Goal: Task Accomplishment & Management: Complete application form

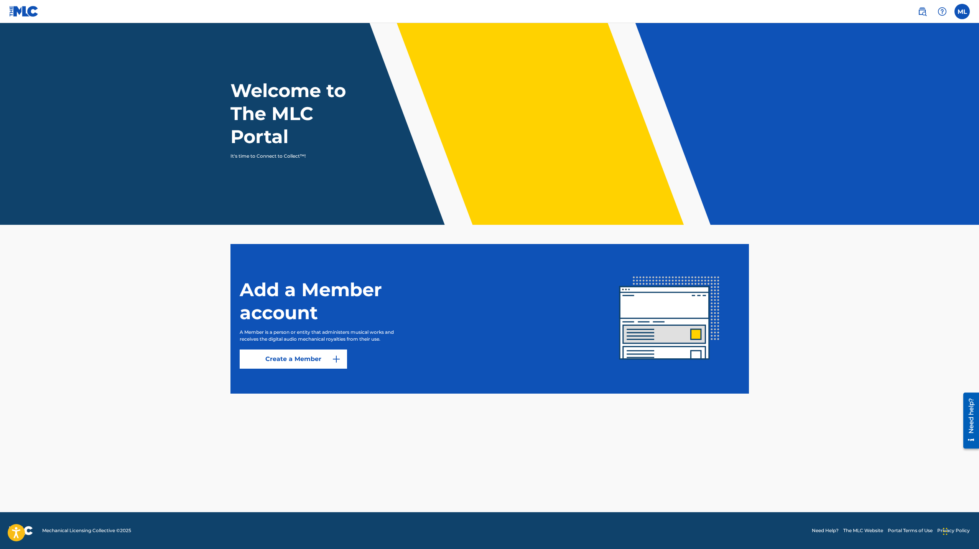
click at [319, 363] on link "Create a Member" at bounding box center [293, 358] width 107 height 19
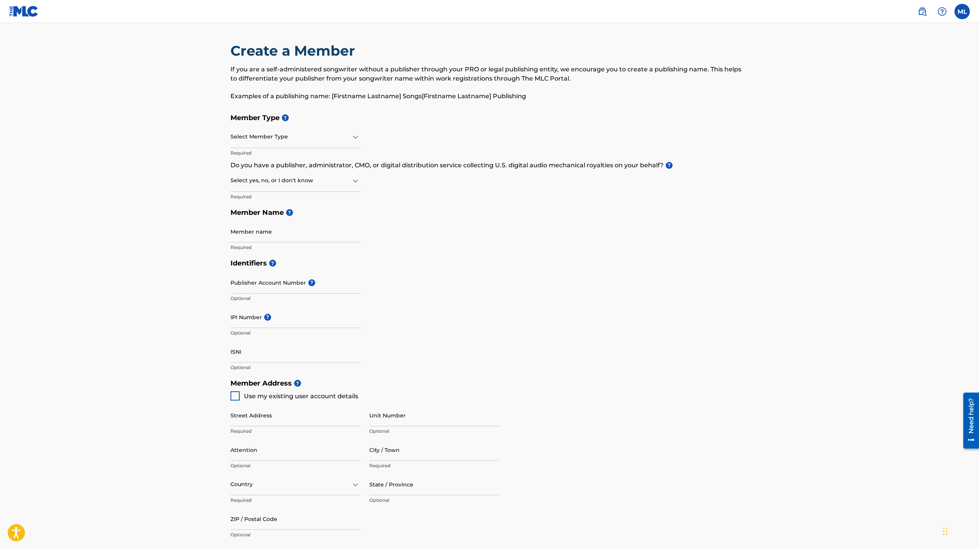
click at [320, 135] on div at bounding box center [296, 137] width 130 height 10
click at [297, 157] on div "Self-Administered Songwriter" at bounding box center [295, 156] width 129 height 17
click at [331, 142] on div "Self-Administered Songwriter" at bounding box center [296, 136] width 130 height 19
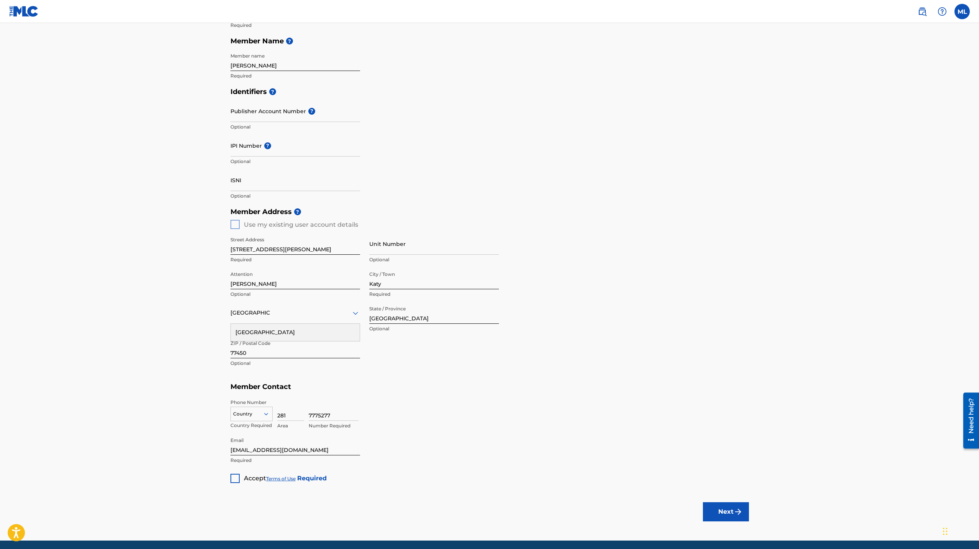
click at [236, 476] on div at bounding box center [235, 478] width 9 height 9
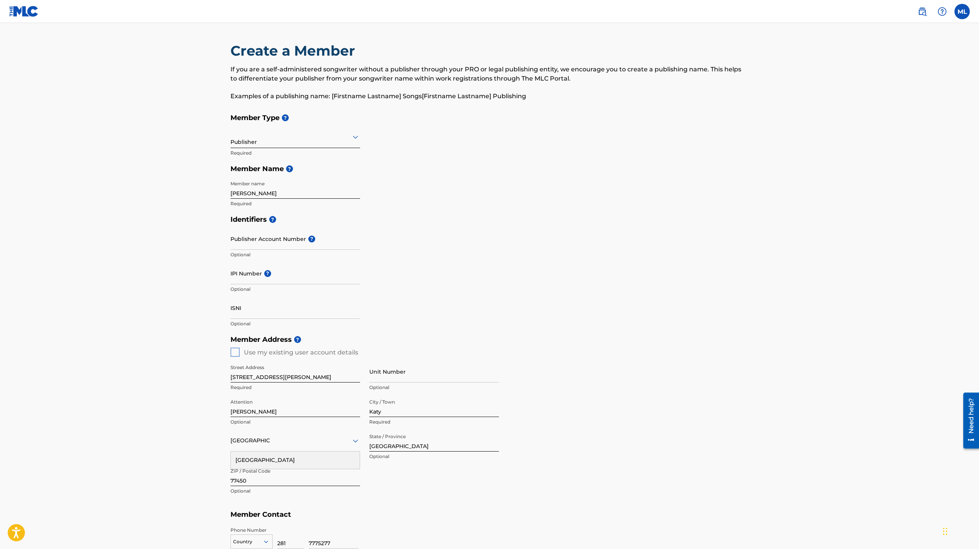
click at [356, 138] on icon at bounding box center [355, 137] width 5 height 3
click at [416, 145] on div "Member Type ? Publisher Required Member Name ? Member name Marc Laracuente Requ…" at bounding box center [490, 161] width 519 height 102
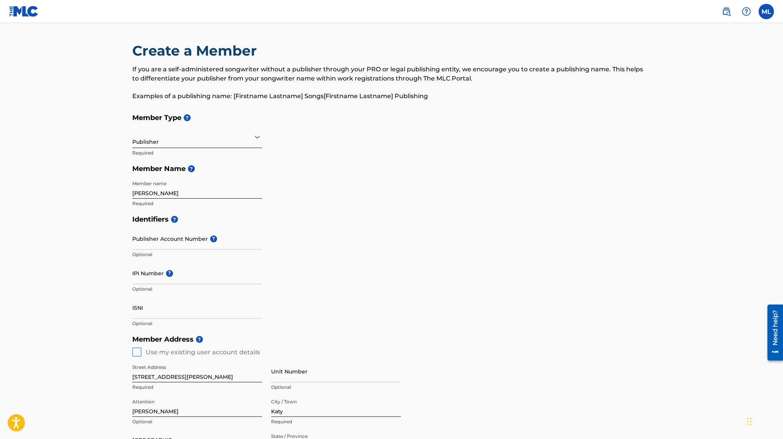
click at [280, 109] on div "Create a Member If you are a self-administered songwriter without a publisher t…" at bounding box center [391, 76] width 519 height 68
click at [203, 142] on div "Publisher" at bounding box center [197, 136] width 130 height 19
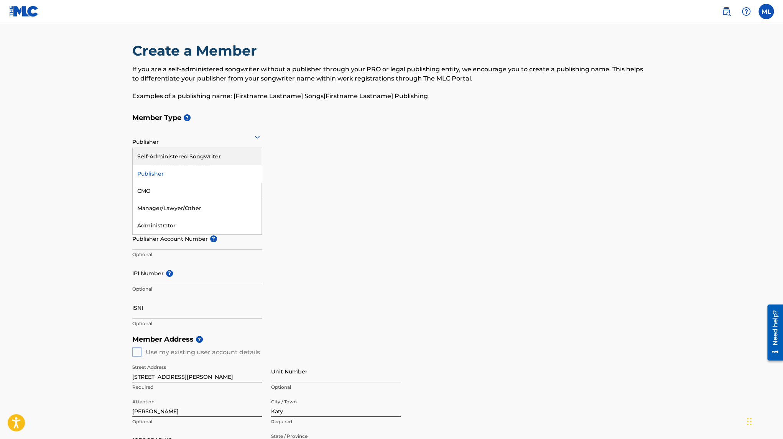
click at [178, 155] on div "Self-Administered Songwriter" at bounding box center [197, 156] width 129 height 17
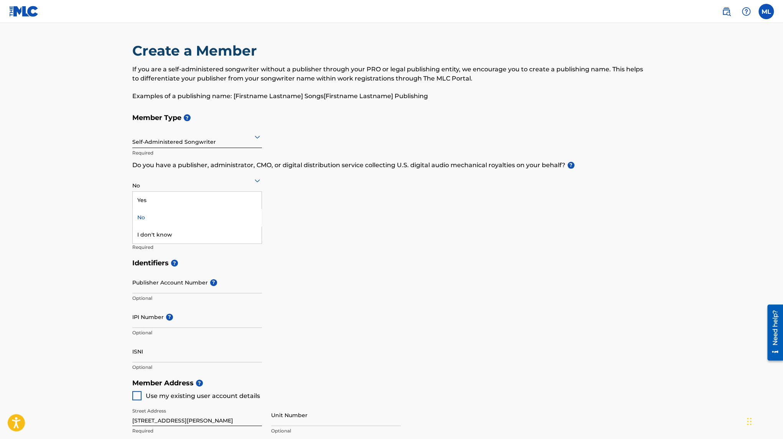
click at [146, 183] on div at bounding box center [197, 181] width 130 height 10
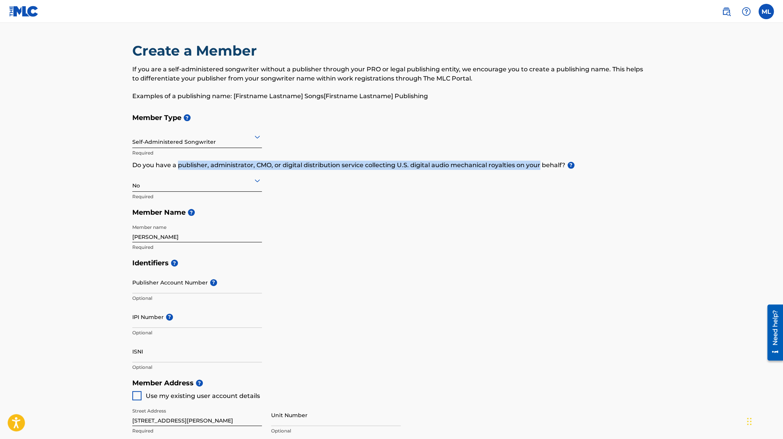
drag, startPoint x: 193, startPoint y: 167, endPoint x: 522, endPoint y: 160, distance: 329.2
click at [539, 162] on p "Do you have a publisher, administrator, CMO, or digital distribution service co…" at bounding box center [391, 165] width 519 height 9
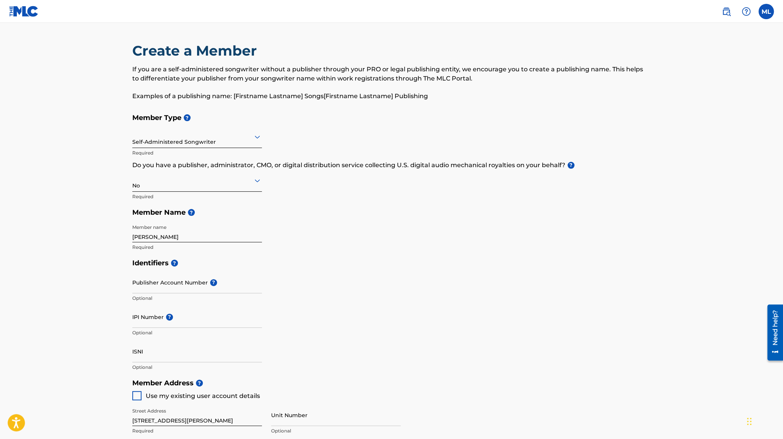
drag, startPoint x: 298, startPoint y: 196, endPoint x: 302, endPoint y: 198, distance: 4.4
click at [302, 198] on div "Member Type ? Self-Administered Songwriter Required Do you have a publisher, ad…" at bounding box center [391, 182] width 519 height 145
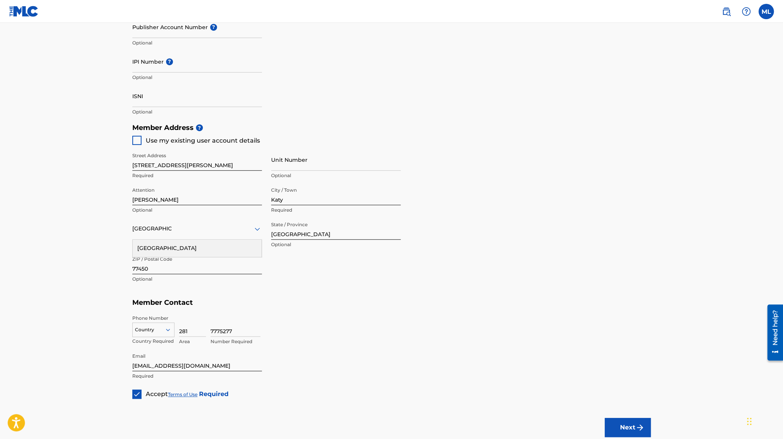
scroll to position [307, 0]
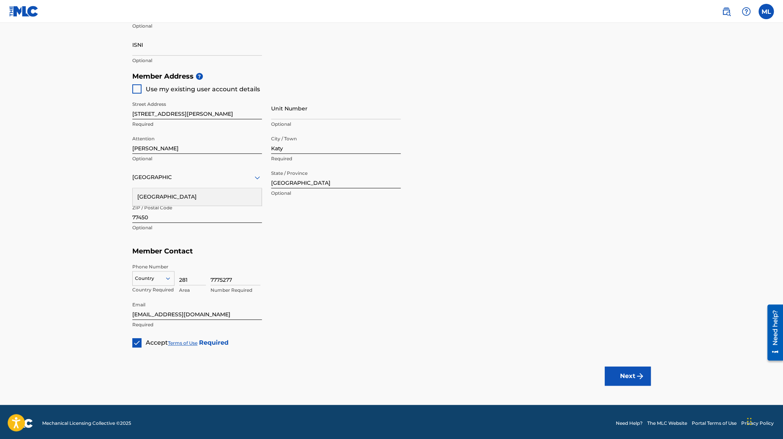
click at [627, 377] on button "Next" at bounding box center [628, 376] width 46 height 19
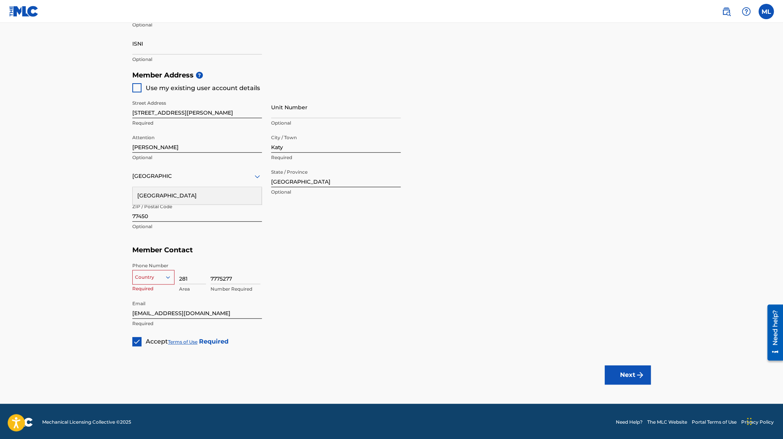
scroll to position [309, 0]
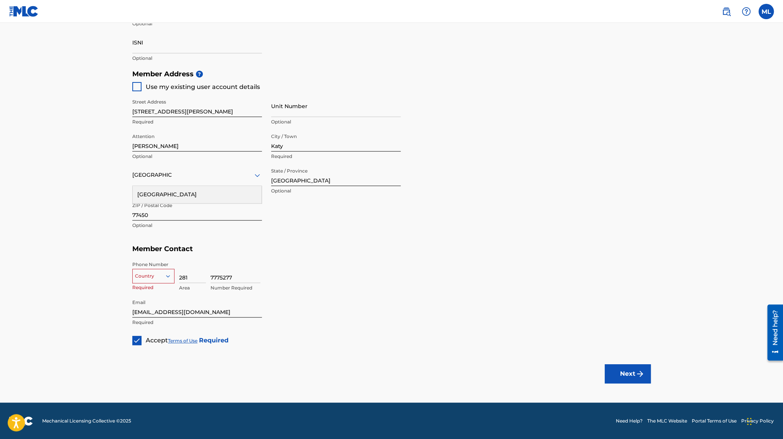
click at [158, 279] on div at bounding box center [153, 276] width 41 height 8
click at [149, 291] on div "US, CA +1" at bounding box center [153, 295] width 41 height 30
click at [624, 374] on button "Next" at bounding box center [628, 373] width 46 height 19
click at [199, 180] on div "Country United States" at bounding box center [197, 175] width 130 height 22
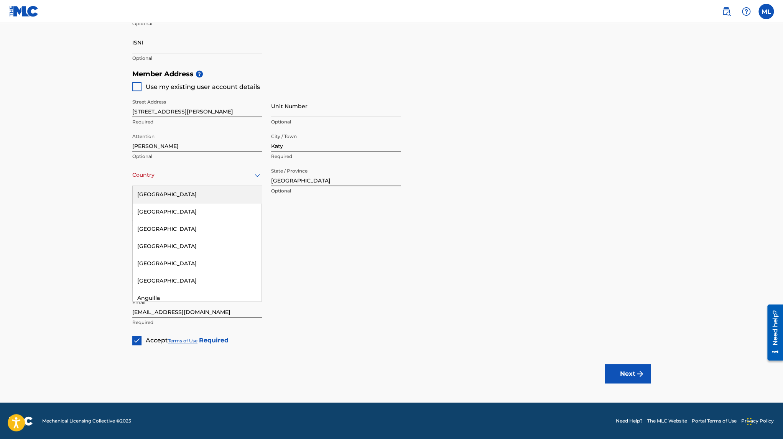
click at [163, 195] on div "United States" at bounding box center [197, 194] width 129 height 17
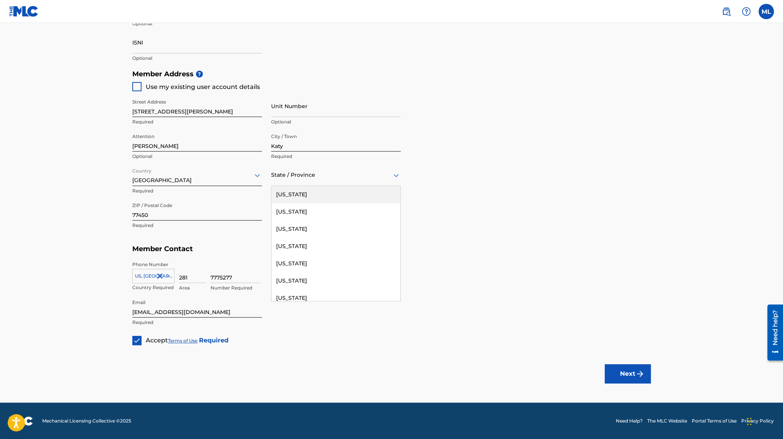
click at [313, 173] on div at bounding box center [336, 175] width 130 height 10
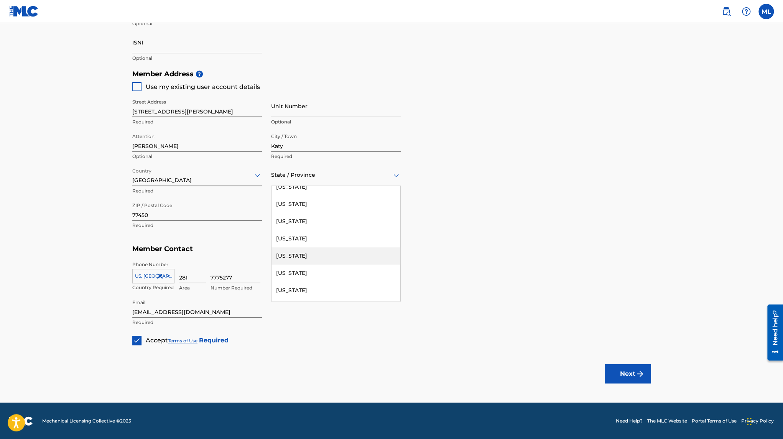
click at [310, 251] on div "Texas" at bounding box center [336, 255] width 129 height 17
click at [622, 372] on button "Next" at bounding box center [628, 373] width 46 height 19
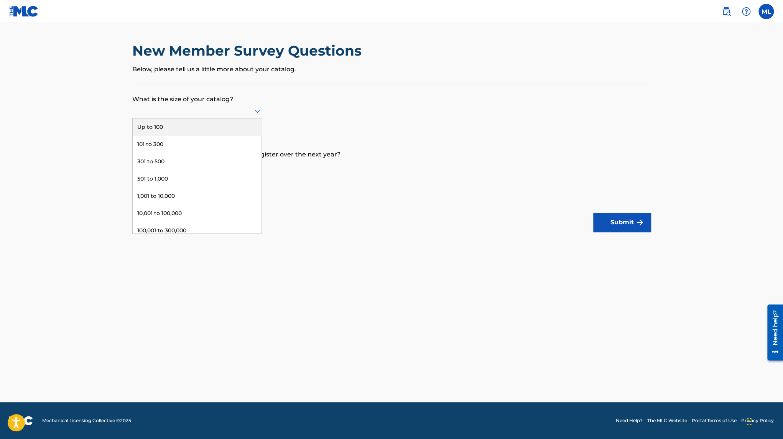
click at [258, 110] on icon at bounding box center [257, 111] width 9 height 9
click at [153, 125] on div "Up to 100" at bounding box center [197, 127] width 129 height 17
click at [260, 112] on icon at bounding box center [257, 113] width 5 height 3
click at [297, 109] on form "What is the size of your catalog? Up to 100 Required How many works are you exp…" at bounding box center [391, 157] width 519 height 149
click at [264, 166] on form "What is the size of your catalog? Up to 100 Required How many works are you exp…" at bounding box center [391, 157] width 519 height 149
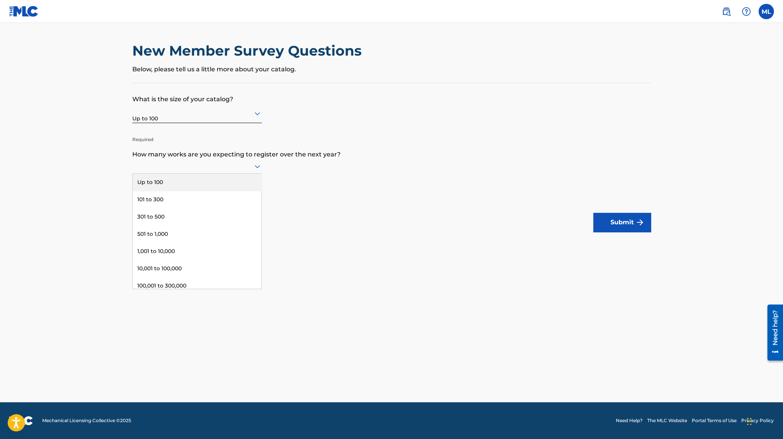
click at [257, 164] on icon at bounding box center [257, 166] width 9 height 9
click at [201, 182] on div "Up to 100" at bounding box center [197, 182] width 129 height 17
click at [162, 195] on p "Required" at bounding box center [197, 189] width 130 height 18
click at [631, 219] on button "Submit" at bounding box center [622, 222] width 58 height 19
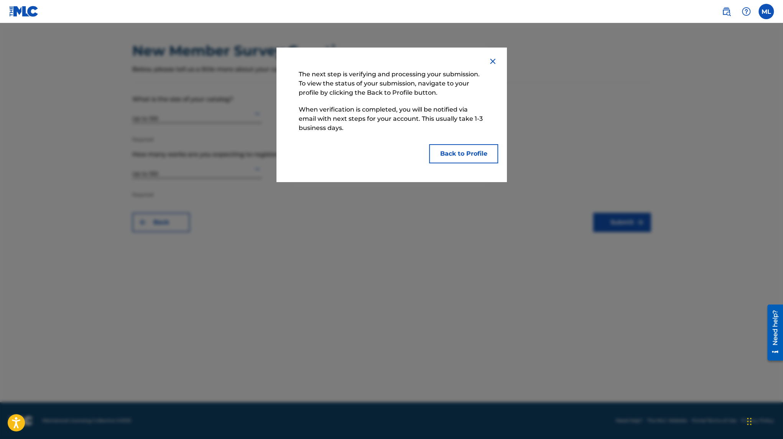
click at [456, 155] on button "Back to Profile" at bounding box center [463, 153] width 69 height 19
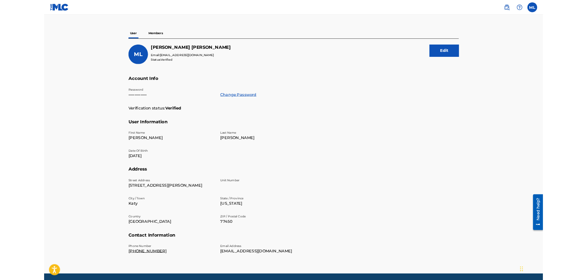
scroll to position [77, 0]
